Goal: Information Seeking & Learning: Stay updated

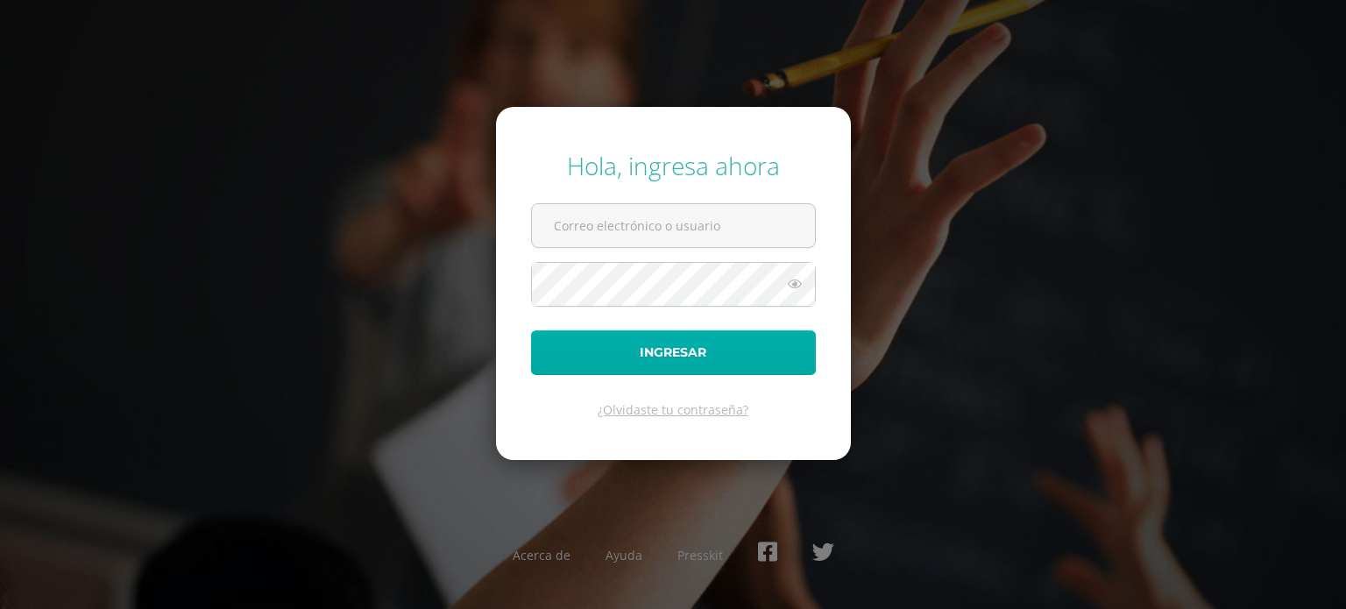
type input "r670@bilinguesanjuan.edu.gt"
drag, startPoint x: 682, startPoint y: 361, endPoint x: 673, endPoint y: 335, distance: 27.7
click at [682, 360] on button "Ingresar" at bounding box center [673, 352] width 285 height 45
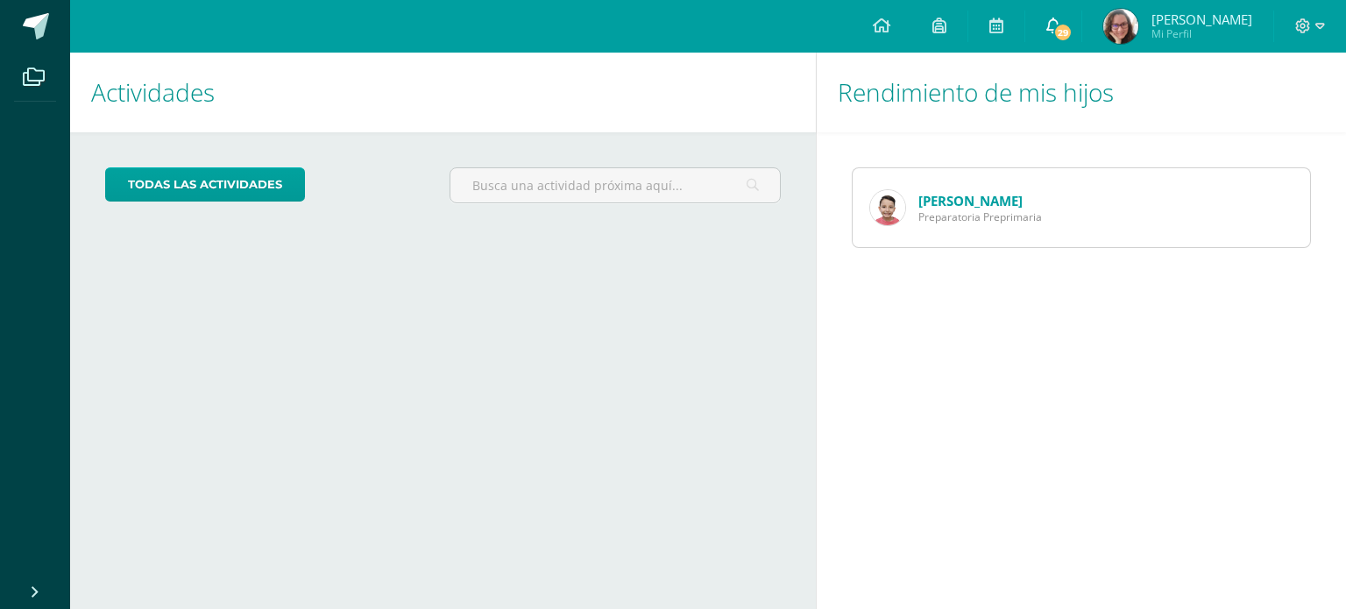
click at [1061, 28] on icon at bounding box center [1054, 26] width 14 height 16
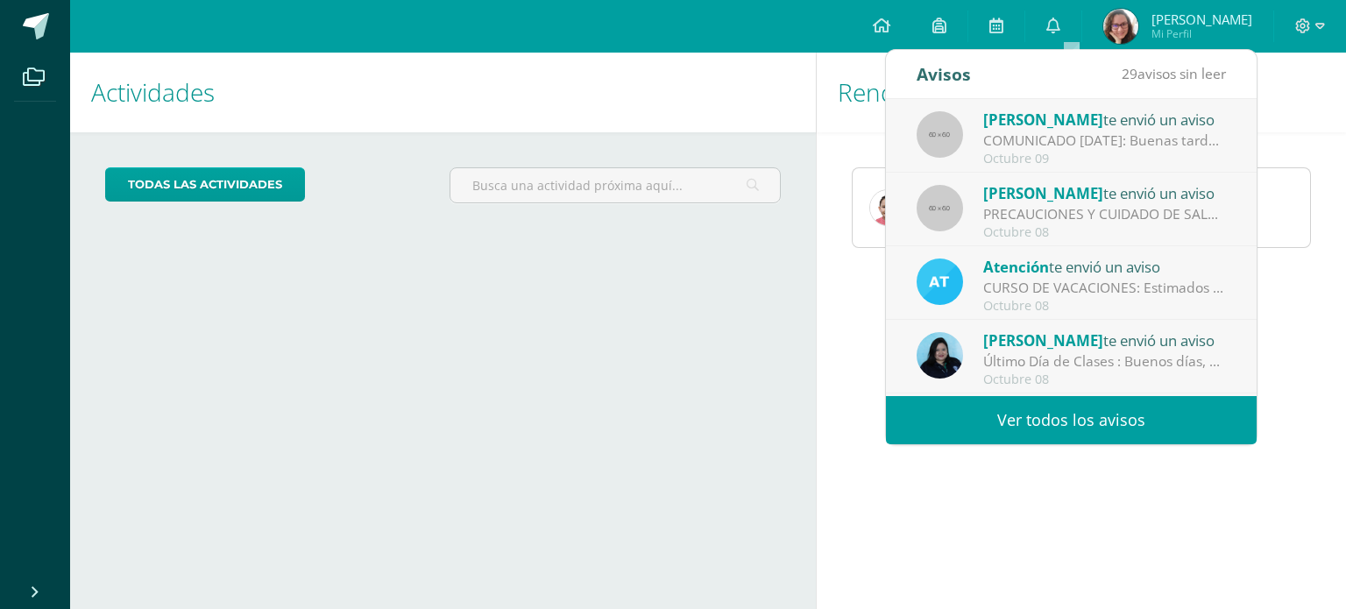
click at [1063, 417] on link "Ver todos los avisos" at bounding box center [1071, 420] width 371 height 48
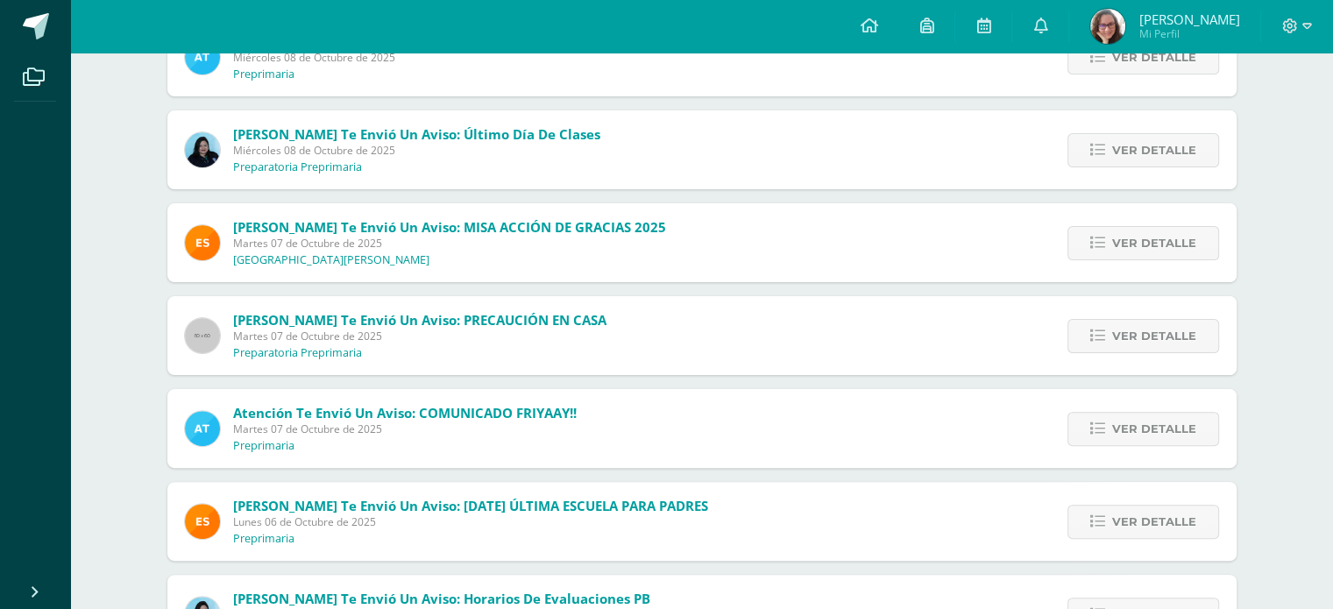
scroll to position [175, 0]
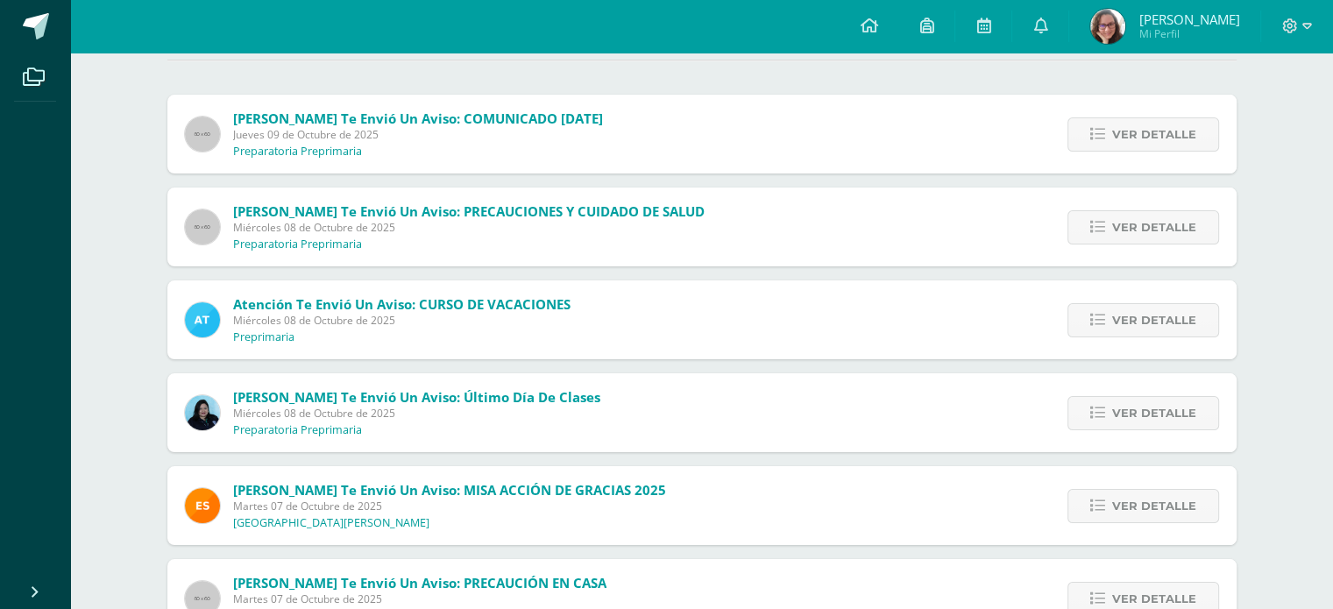
click at [623, 326] on div "Atención te envió un aviso: CURSO DE VACACIONES Miércoles 08 de Octubre de 2025…" at bounding box center [701, 319] width 1069 height 79
click at [1098, 319] on icon at bounding box center [1097, 320] width 15 height 15
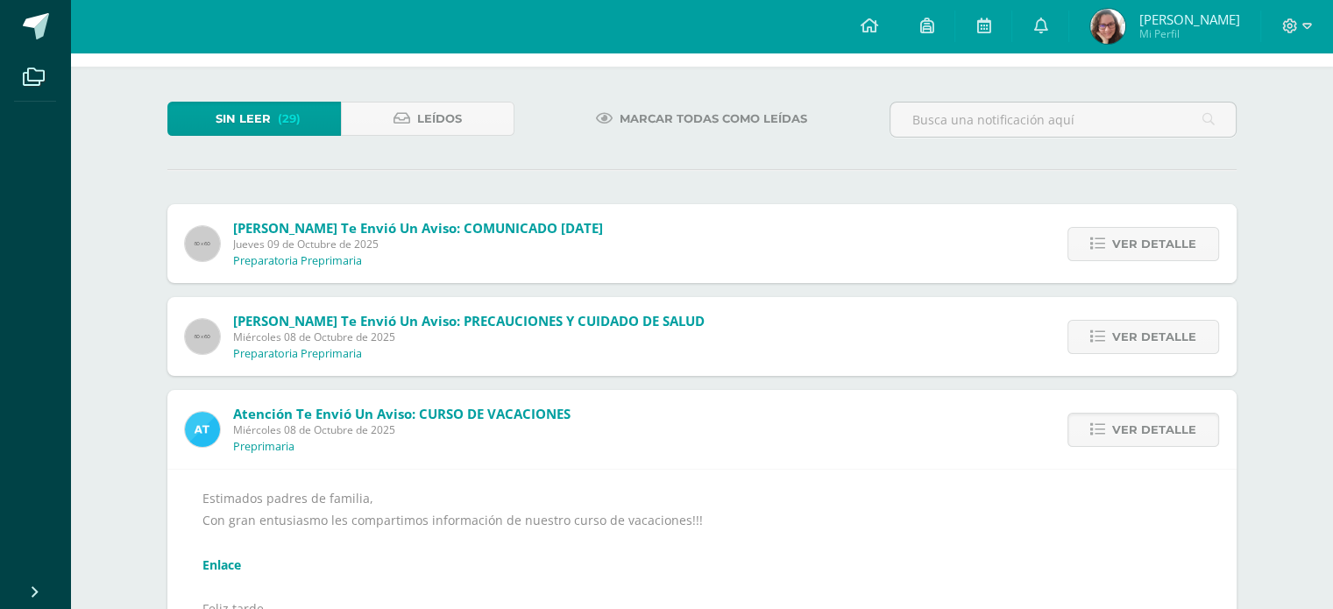
scroll to position [0, 0]
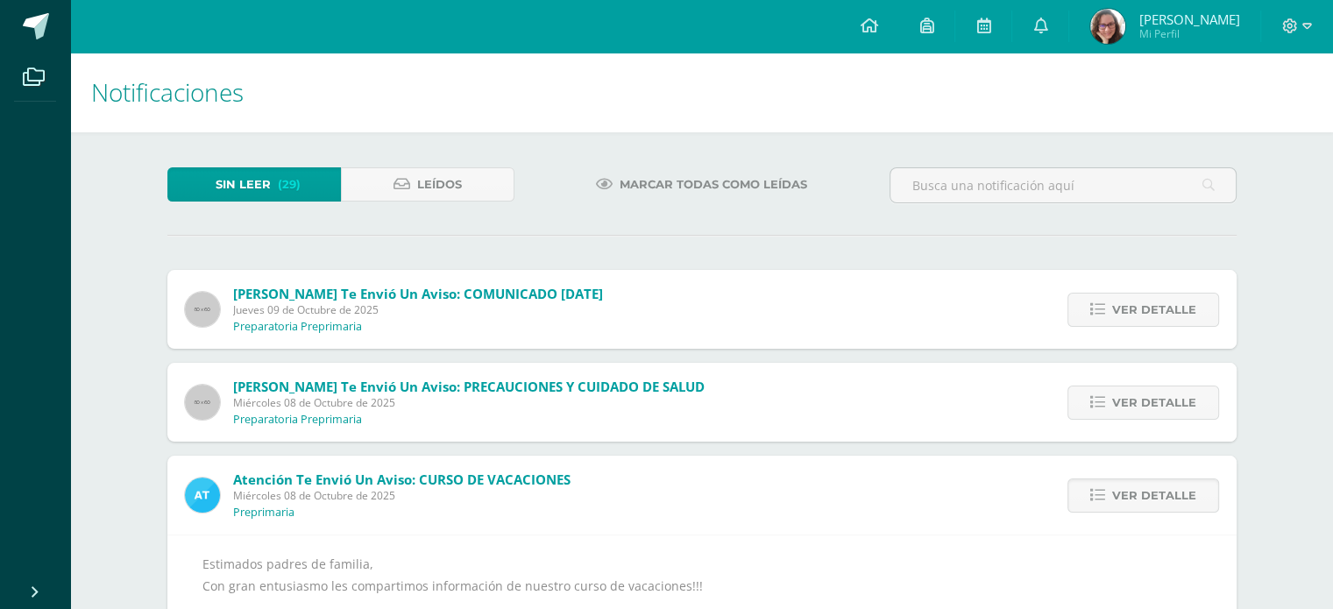
click at [666, 176] on span "Marcar todas como leídas" at bounding box center [714, 184] width 188 height 32
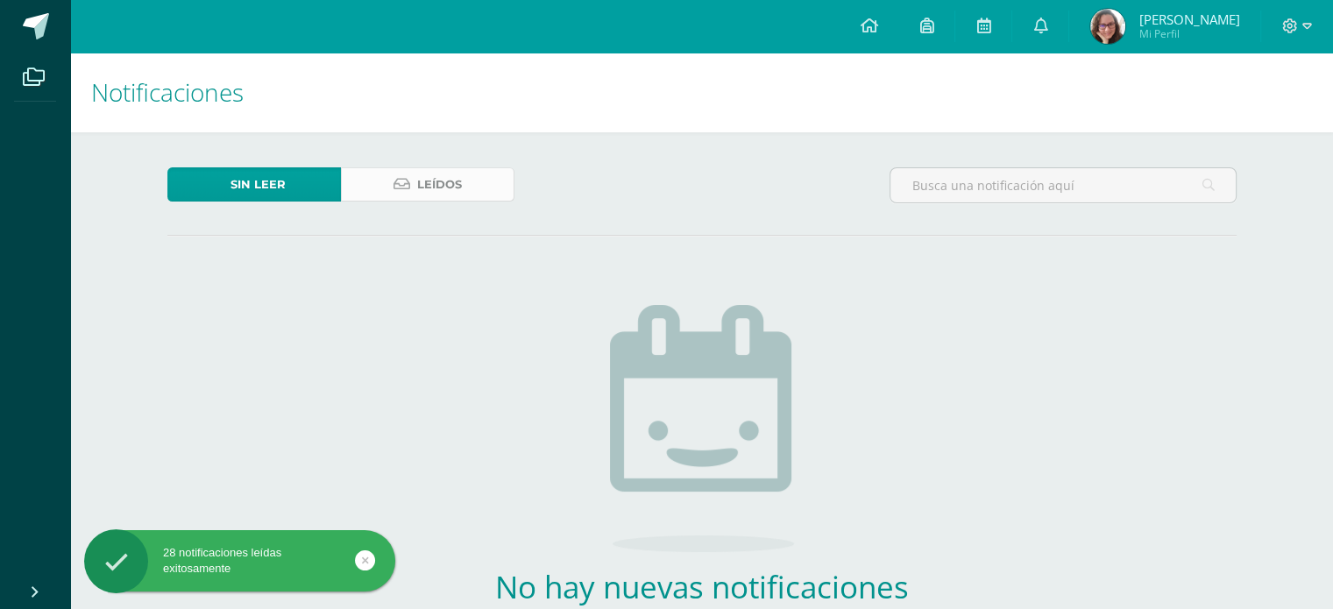
click at [422, 187] on span "Leídos" at bounding box center [439, 184] width 45 height 32
